Goal: Subscribe to service/newsletter

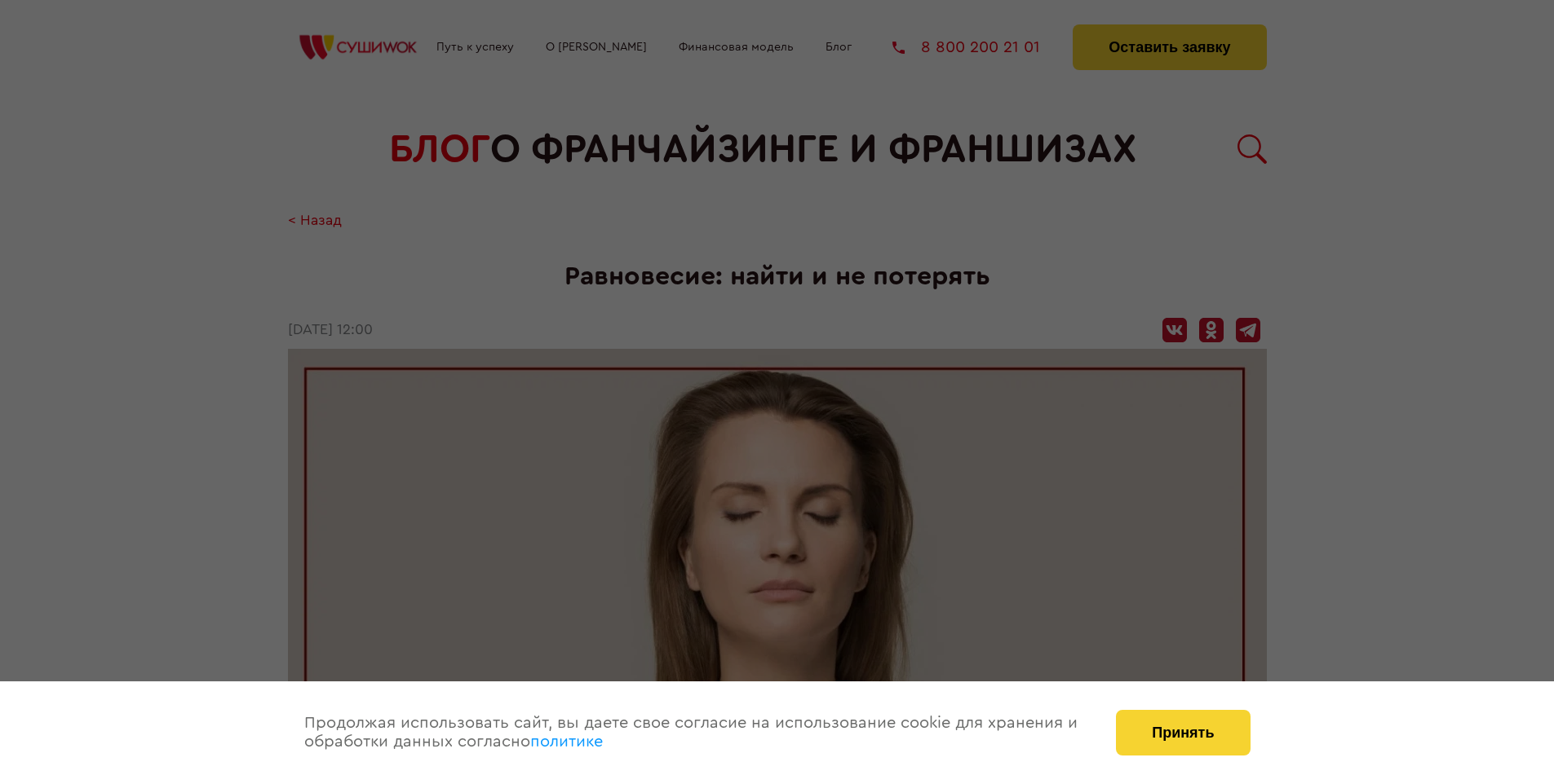
scroll to position [1751, 0]
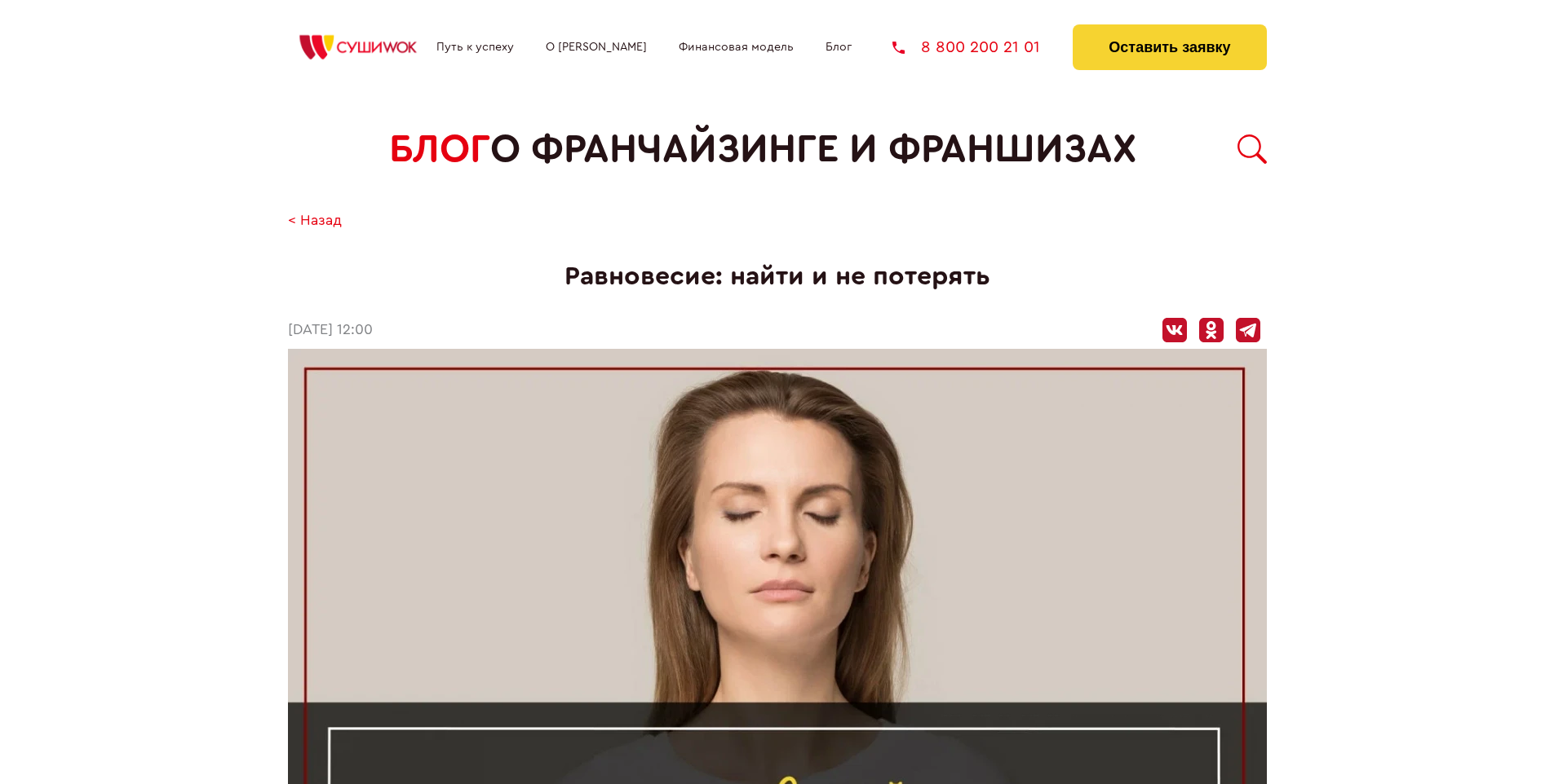
scroll to position [1751, 0]
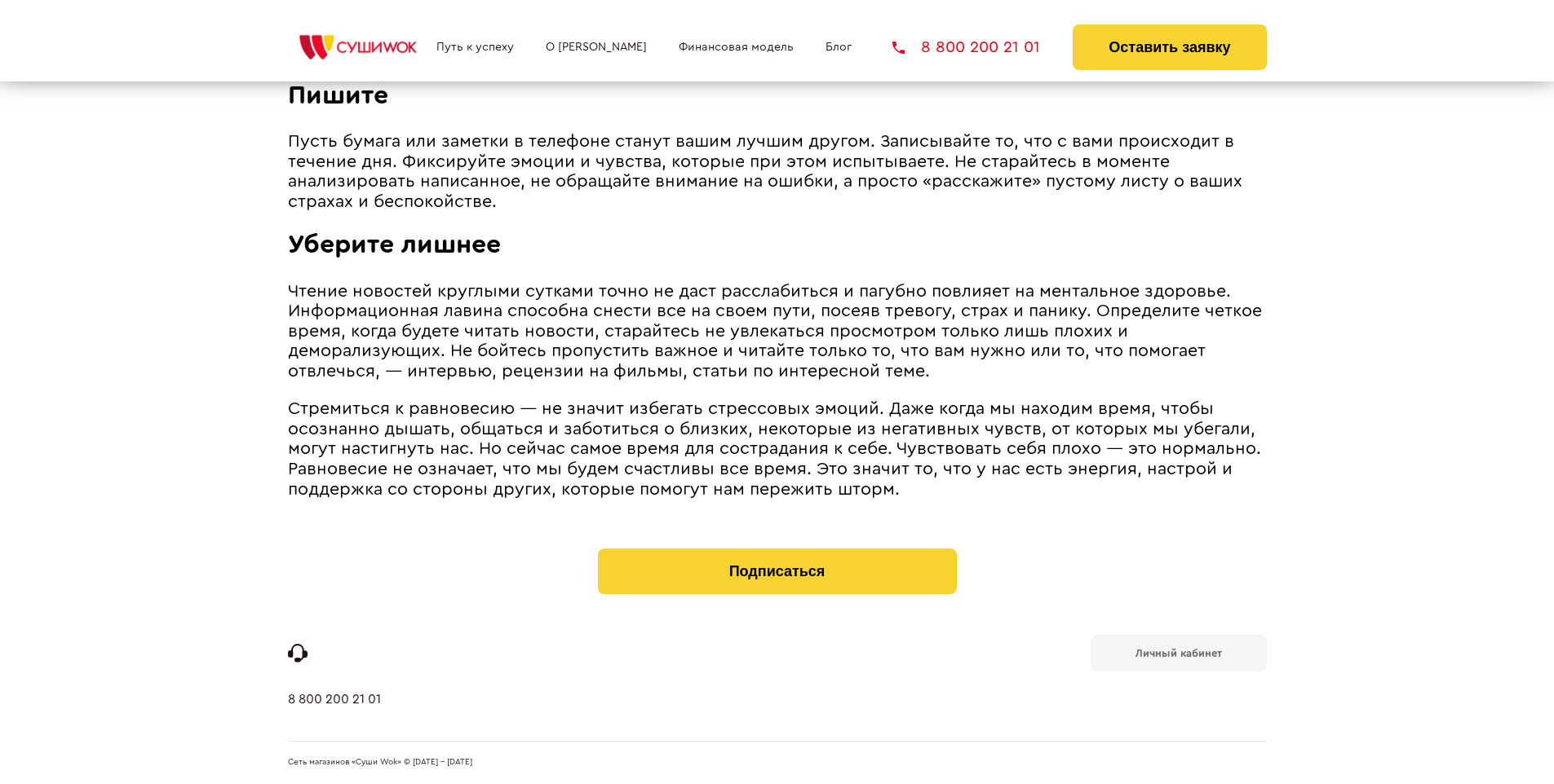
click at [1178, 652] on b "Личный кабинет" at bounding box center [1178, 653] width 86 height 11
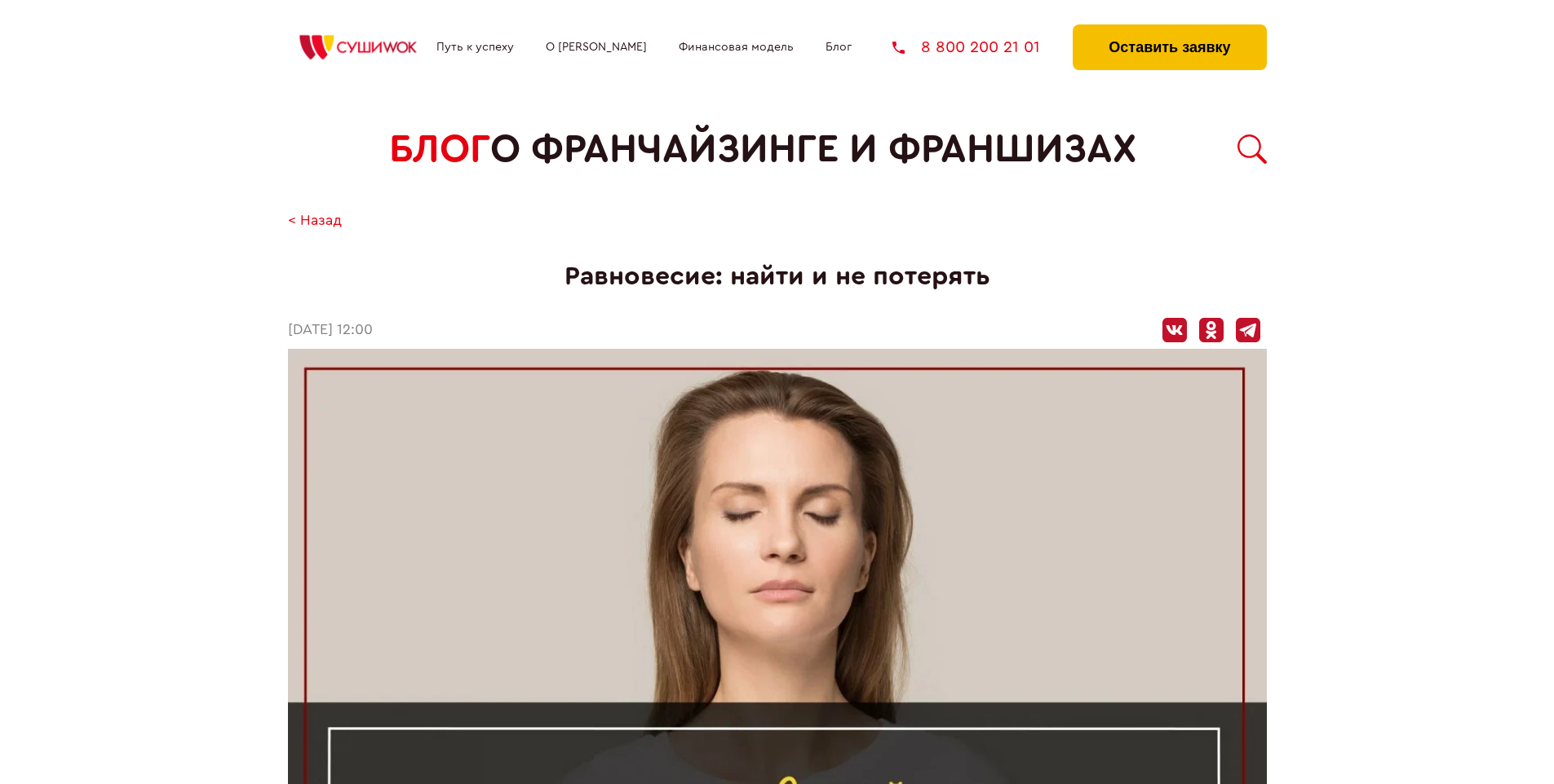
click at [1169, 28] on button "Оставить заявку" at bounding box center [1169, 47] width 193 height 46
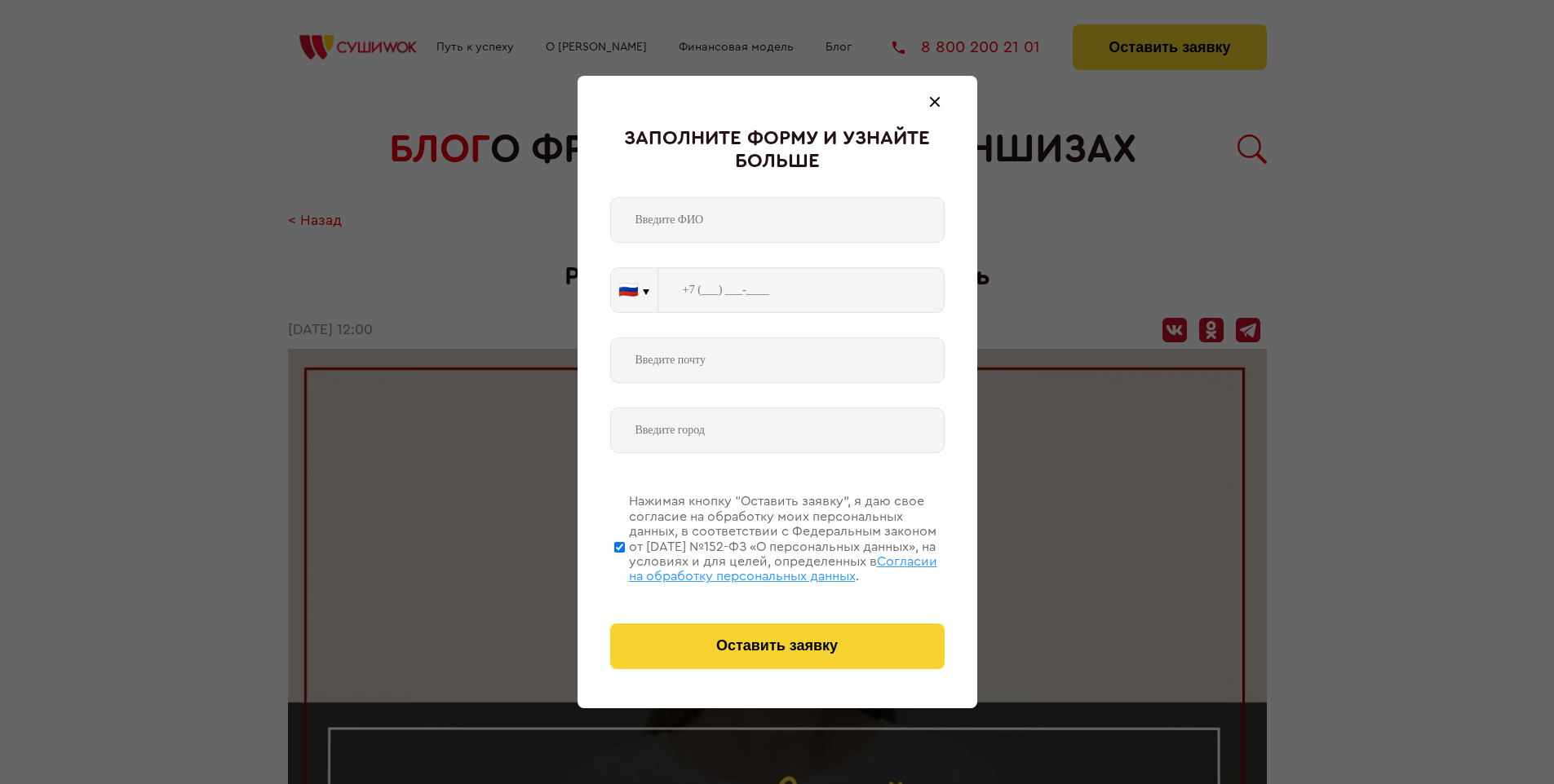
click at [756, 566] on span "Согласии на обработку персональных данных" at bounding box center [783, 568] width 308 height 27
click at [625, 566] on input "Нажимая кнопку “Оставить заявку”, я даю свое согласие на обработку моих персона…" at bounding box center [619, 547] width 11 height 131
checkbox input "false"
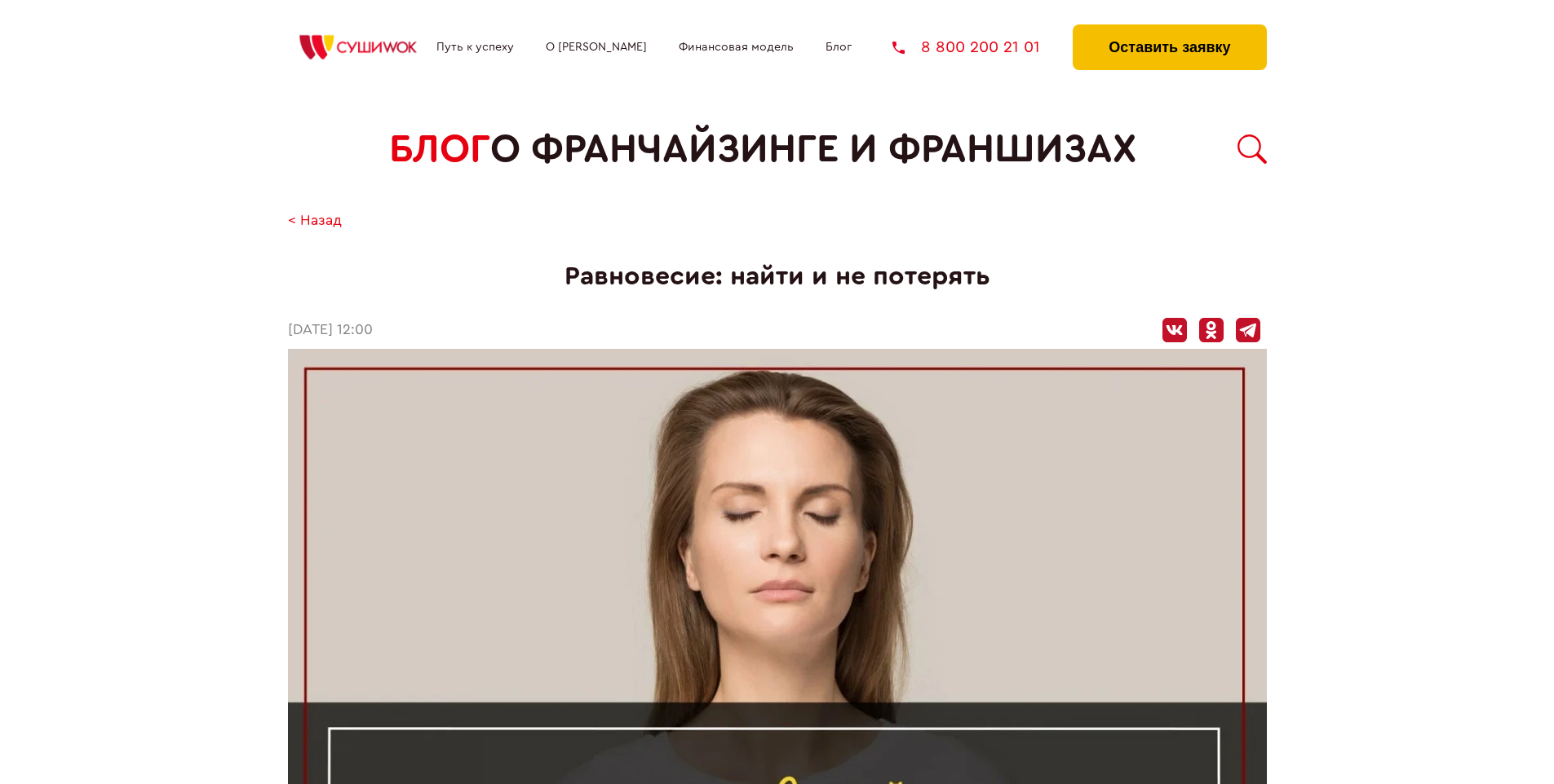
click at [1169, 28] on button "Оставить заявку" at bounding box center [1169, 47] width 193 height 46
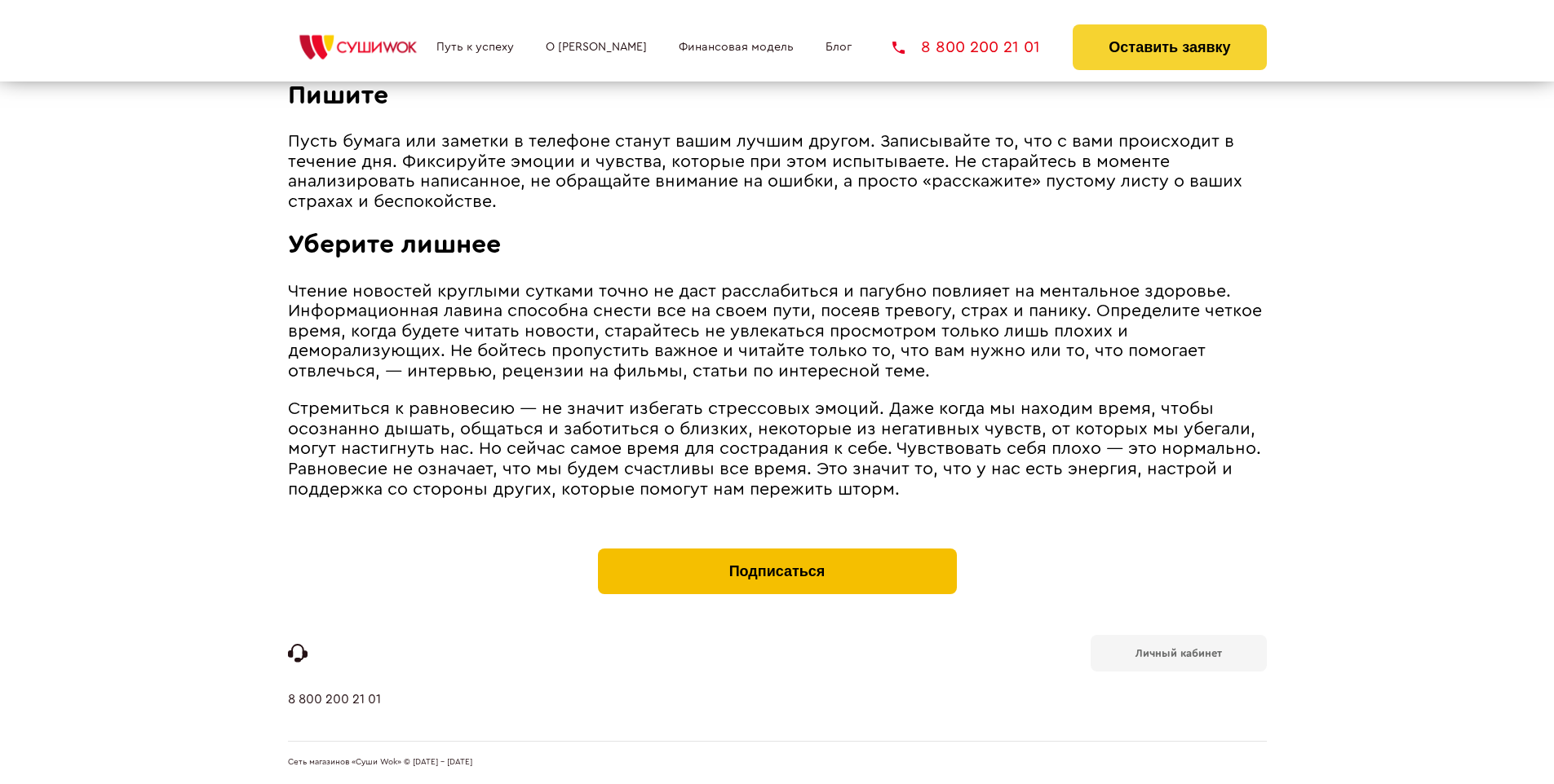
click at [776, 553] on button "Подписаться" at bounding box center [777, 571] width 359 height 46
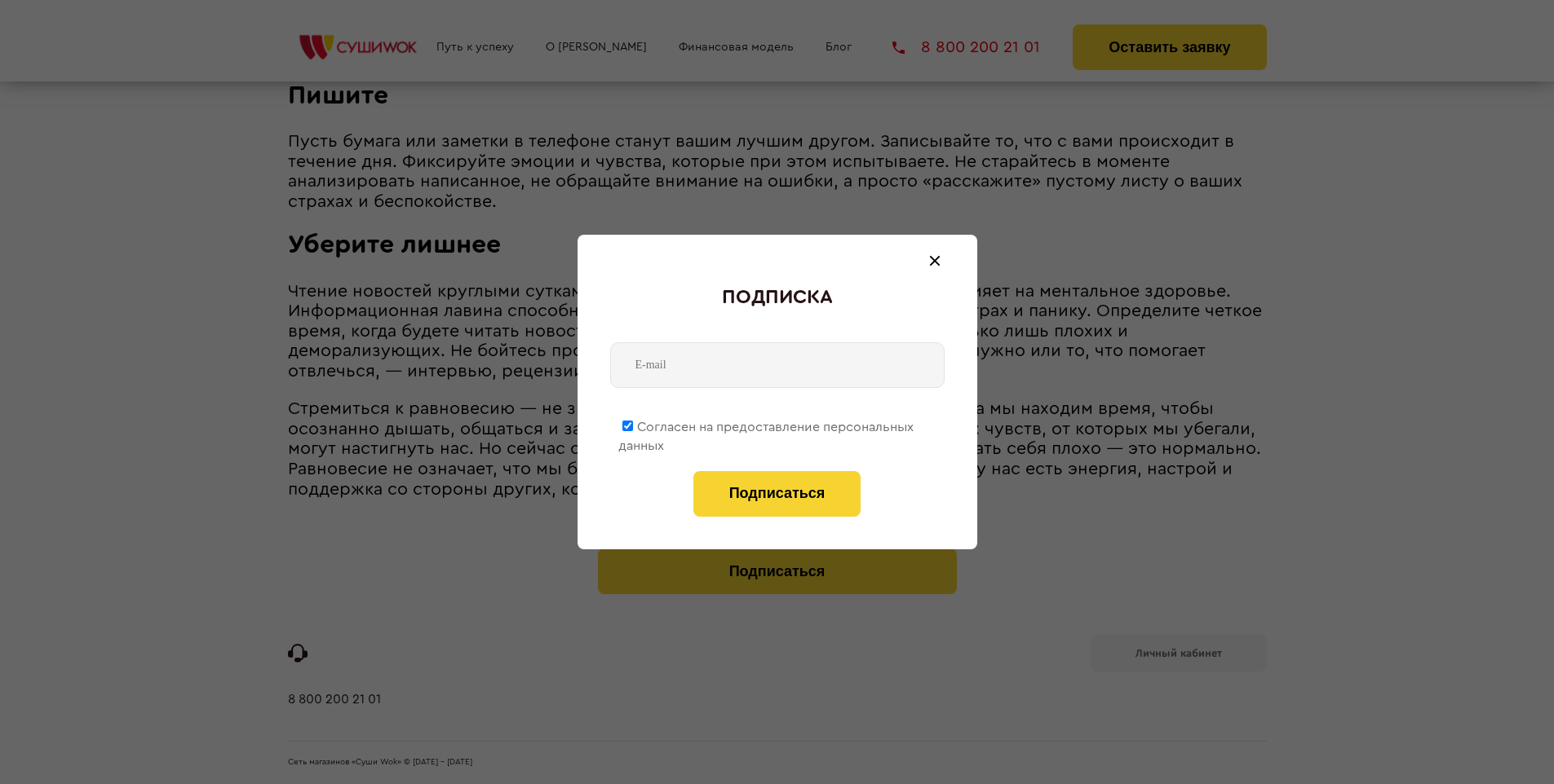
click at [766, 424] on span "Согласен на предоставление персональных данных" at bounding box center [765, 436] width 295 height 31
click at [633, 424] on input "Согласен на предоставление персональных данных" at bounding box center [627, 426] width 11 height 11
checkbox input "false"
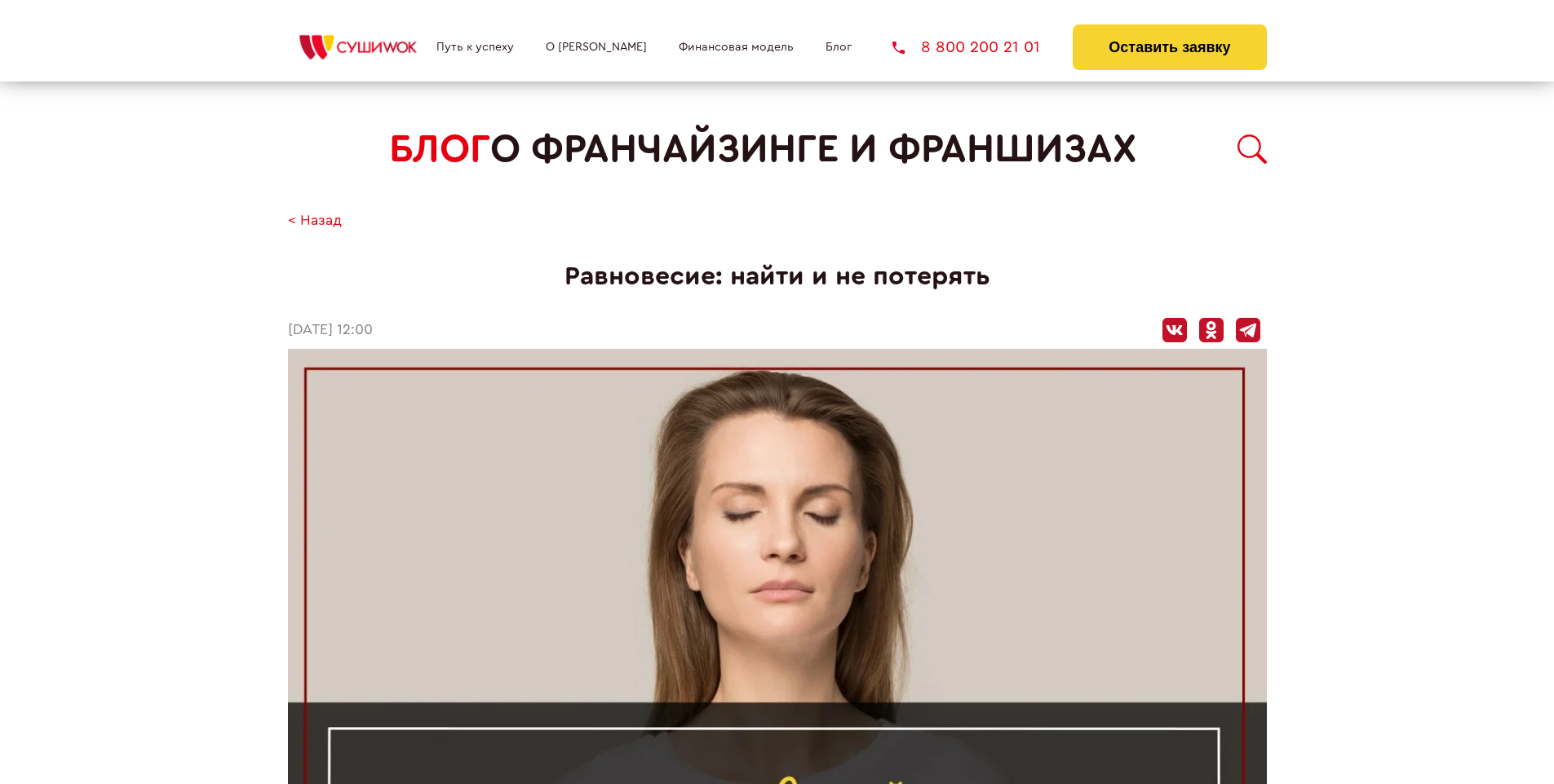
scroll to position [1751, 0]
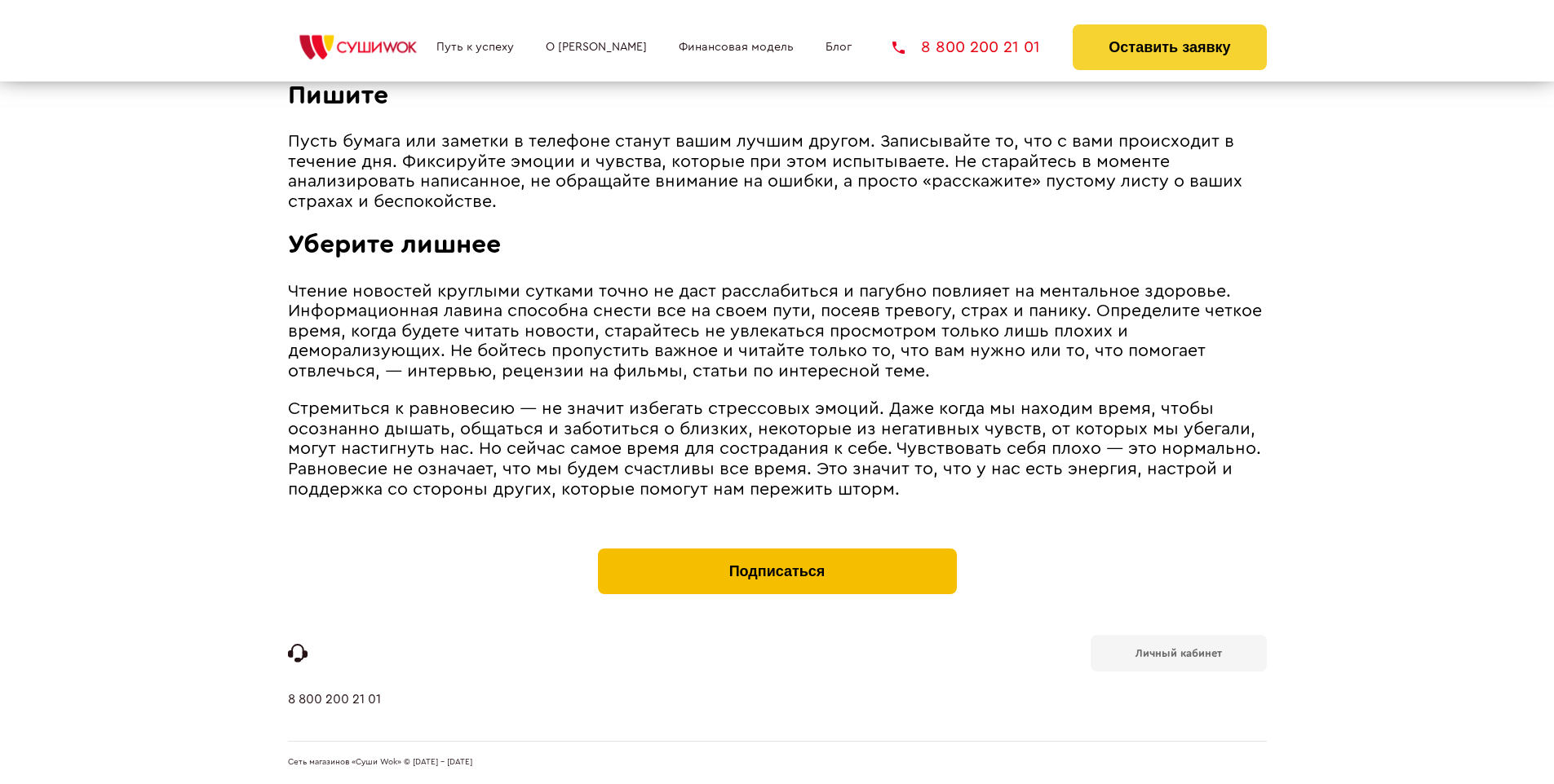
click at [776, 553] on button "Подписаться" at bounding box center [777, 571] width 359 height 46
